Goal: Transaction & Acquisition: Purchase product/service

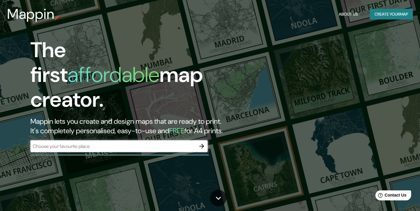
click at [93, 141] on div "​" at bounding box center [118, 147] width 177 height 12
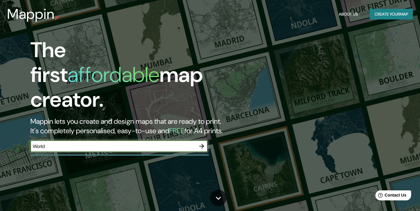
type input "World"
click at [202, 143] on icon "button" at bounding box center [201, 146] width 7 height 7
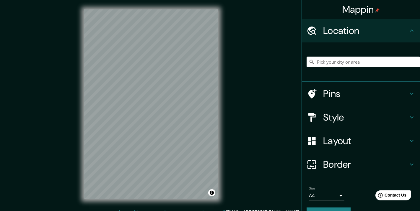
click at [408, 34] on icon at bounding box center [411, 30] width 7 height 7
click at [377, 66] on input "Pick your city or area" at bounding box center [363, 62] width 113 height 11
click at [398, 63] on input "[GEOGRAPHIC_DATA], [GEOGRAPHIC_DATA], [GEOGRAPHIC_DATA][PERSON_NAME][GEOGRAPHIC…" at bounding box center [363, 62] width 113 height 11
drag, startPoint x: 398, startPoint y: 63, endPoint x: 328, endPoint y: 61, distance: 69.1
click at [328, 61] on input "[GEOGRAPHIC_DATA], [GEOGRAPHIC_DATA], [GEOGRAPHIC_DATA][PERSON_NAME][GEOGRAPHIC…" at bounding box center [363, 62] width 113 height 11
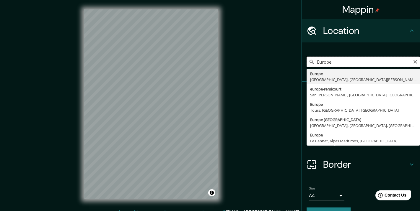
type input "Europe"
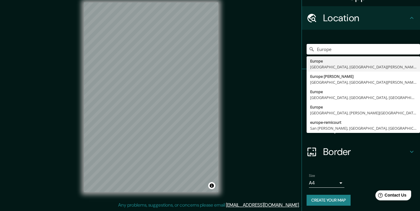
scroll to position [7, 0]
